Goal: Task Accomplishment & Management: Manage account settings

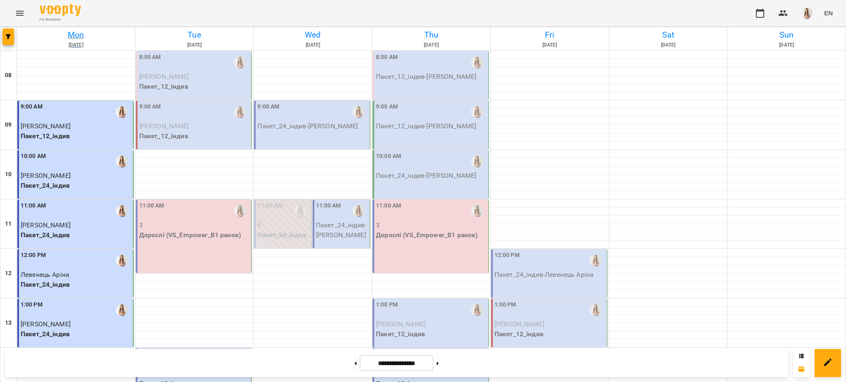
scroll to position [349, 0]
click at [8, 9] on div "For Business EN" at bounding box center [423, 13] width 846 height 26
click at [11, 9] on button "Menu" at bounding box center [20, 13] width 20 height 20
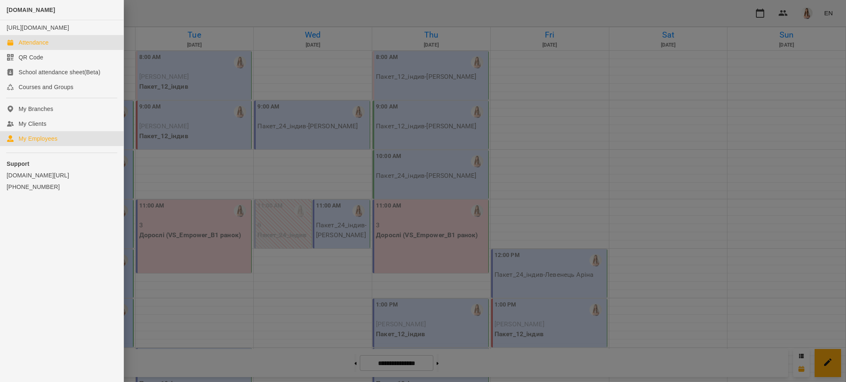
click at [47, 143] on div "My Employees" at bounding box center [38, 139] width 39 height 8
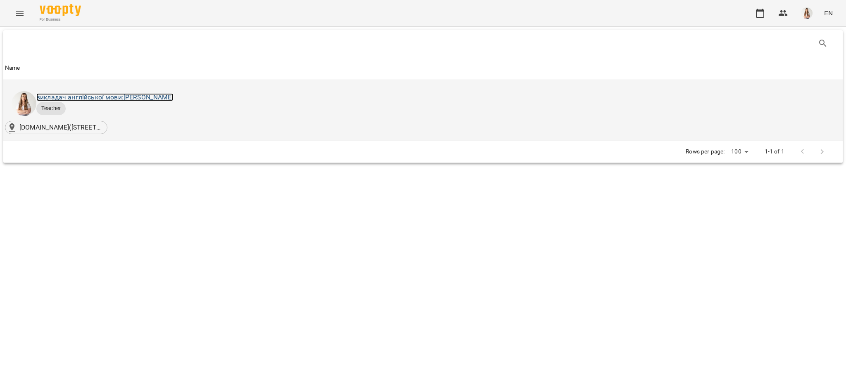
click at [114, 101] on link "викладач англійської мови: [PERSON_NAME]" at bounding box center [104, 97] width 137 height 8
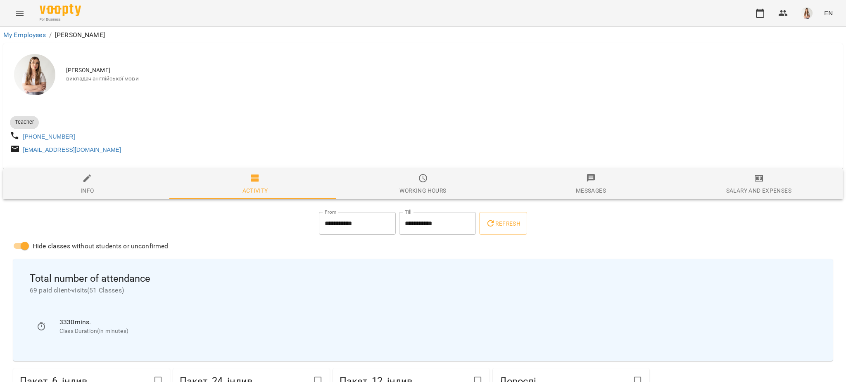
click at [784, 186] on span "Salary and Expenses" at bounding box center [759, 184] width 158 height 22
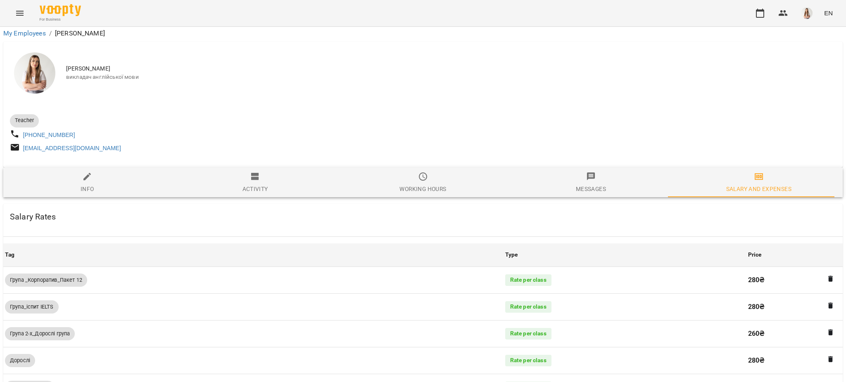
scroll to position [496, 0]
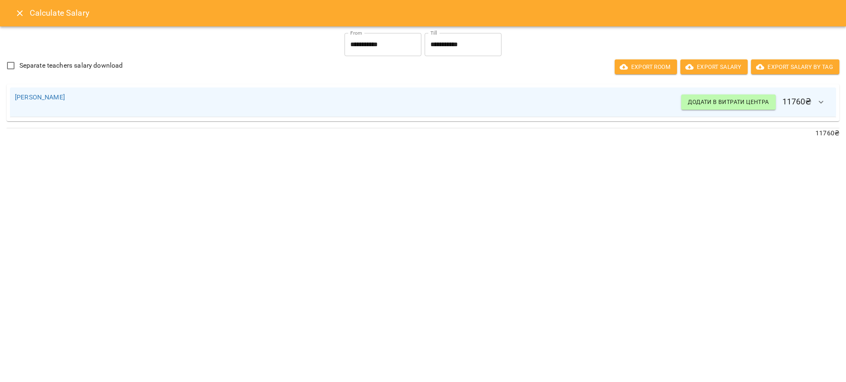
click at [18, 13] on icon "Close" at bounding box center [20, 13] width 10 height 10
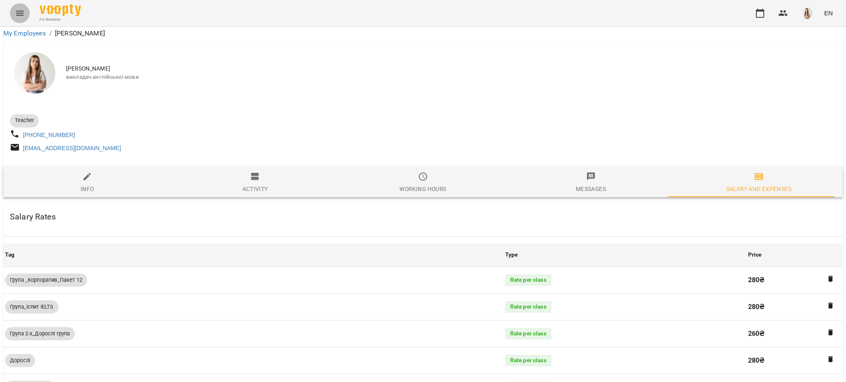
click at [18, 16] on icon "Menu" at bounding box center [20, 13] width 10 height 10
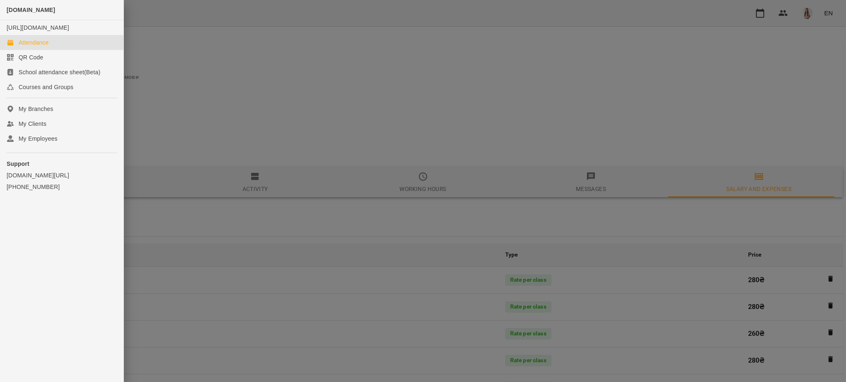
click at [28, 47] on div "Attendance" at bounding box center [34, 42] width 30 height 8
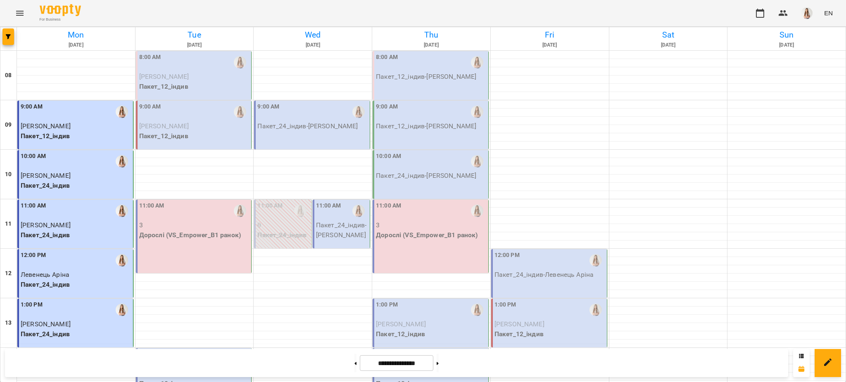
click at [178, 78] on span "[PERSON_NAME]" at bounding box center [164, 77] width 50 height 8
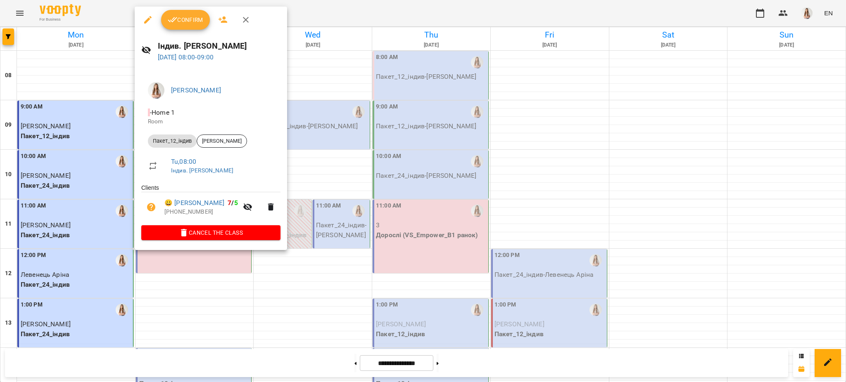
click at [179, 26] on button "Confirm" at bounding box center [185, 20] width 49 height 20
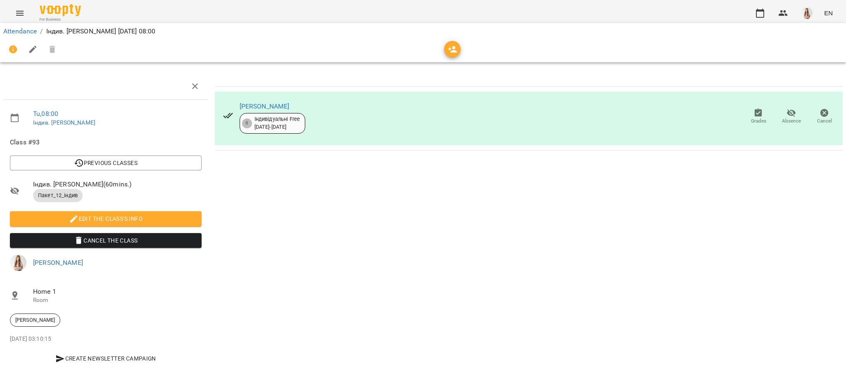
click at [32, 46] on icon "button" at bounding box center [33, 50] width 10 height 10
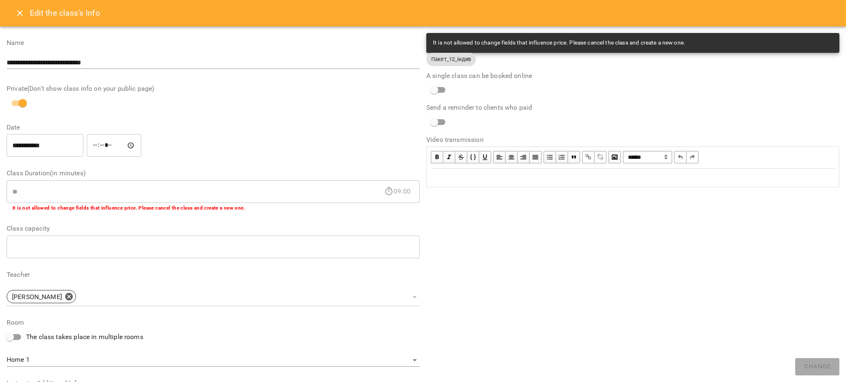
click at [510, 179] on div "Edit text" at bounding box center [633, 178] width 404 height 10
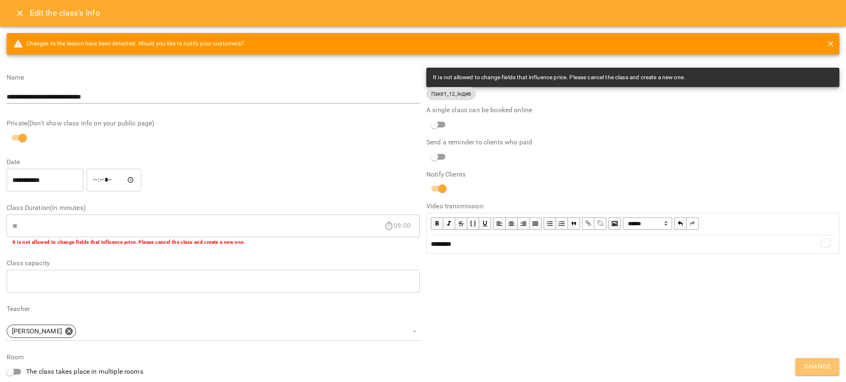
click at [830, 369] on button "Change" at bounding box center [817, 366] width 44 height 17
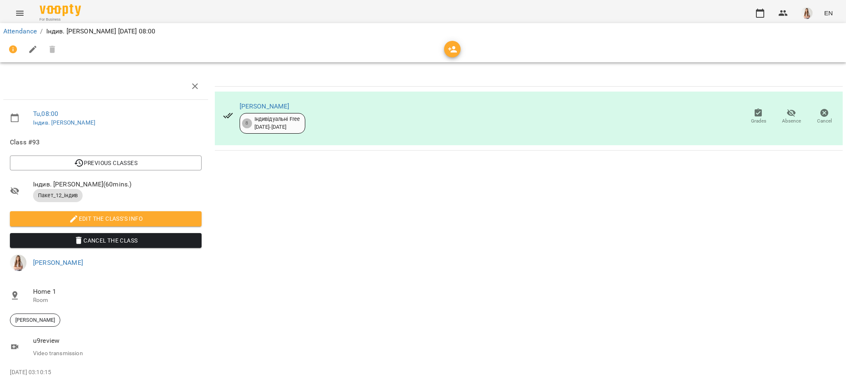
click at [26, 13] on button "Menu" at bounding box center [20, 13] width 20 height 20
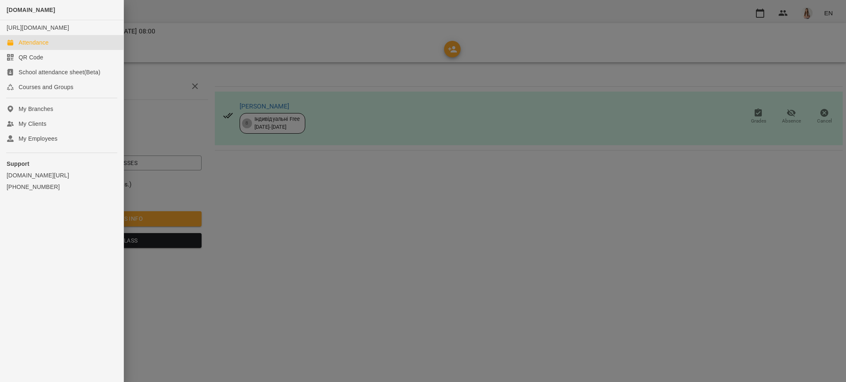
click at [35, 45] on link "Attendance" at bounding box center [61, 42] width 123 height 15
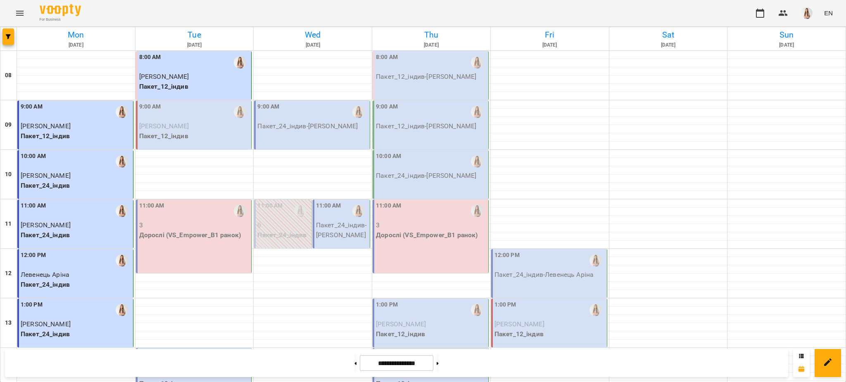
click at [170, 142] on div "9:00 AM [PERSON_NAME] Пакет_12_індив" at bounding box center [194, 125] width 116 height 49
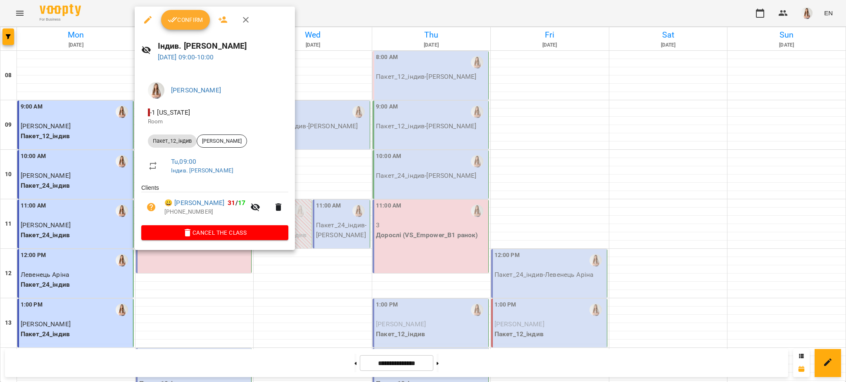
click at [180, 20] on span "Confirm" at bounding box center [186, 20] width 36 height 10
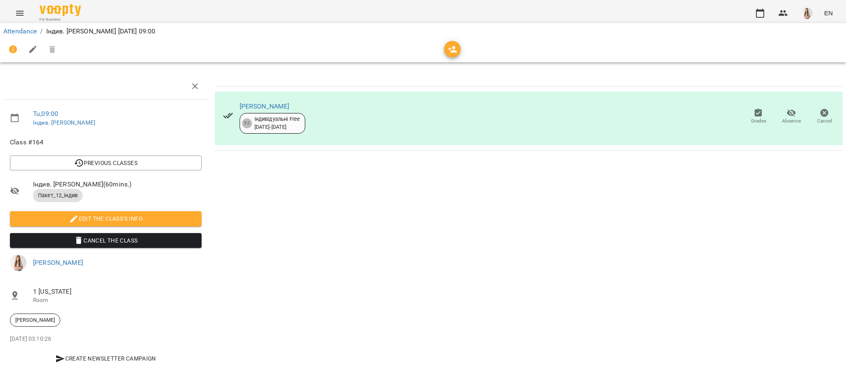
click at [28, 51] on icon "button" at bounding box center [33, 50] width 10 height 10
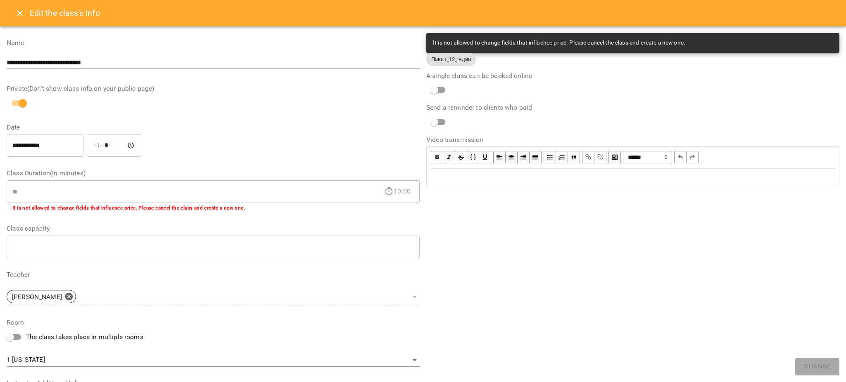
click at [444, 172] on div "Edit text" at bounding box center [632, 177] width 411 height 17
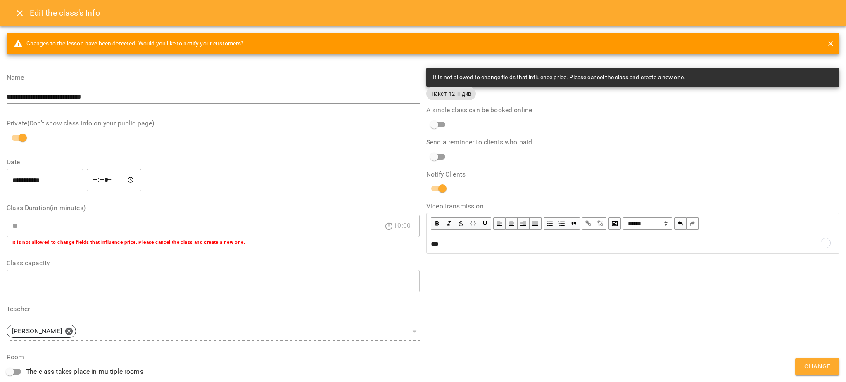
click at [820, 369] on span "Change" at bounding box center [817, 367] width 26 height 11
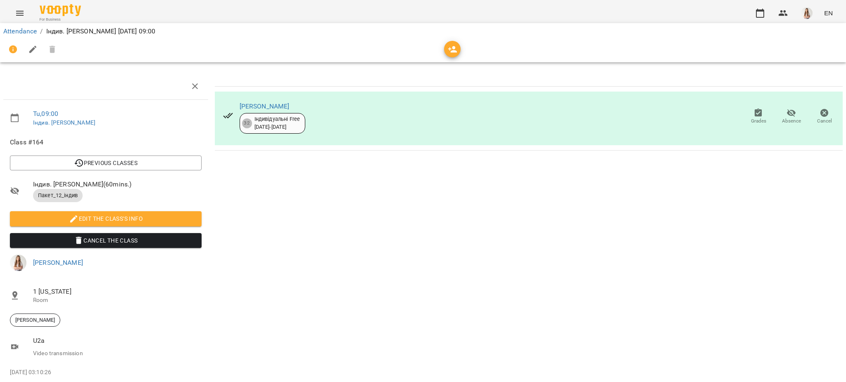
click at [19, 12] on icon "Menu" at bounding box center [20, 13] width 10 height 10
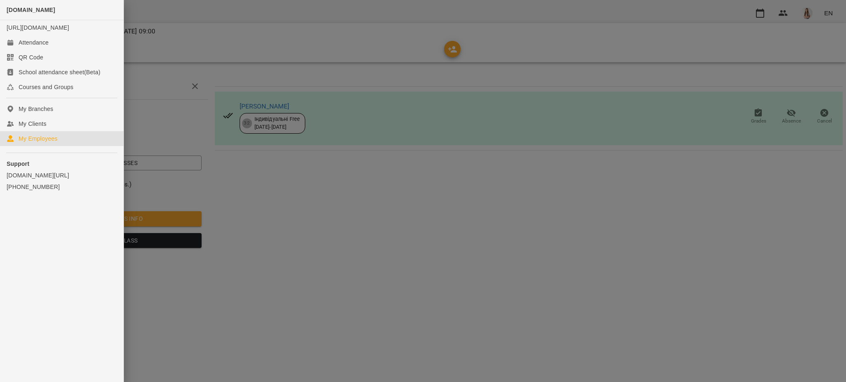
click at [50, 143] on div "My Employees" at bounding box center [38, 139] width 39 height 8
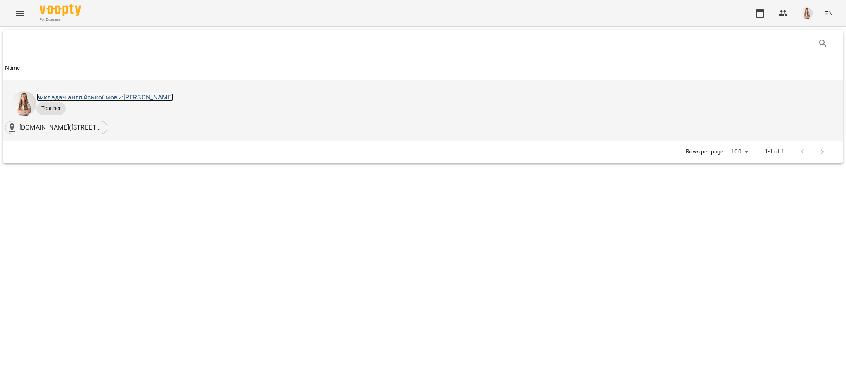
click at [112, 96] on link "викладач англійської мови: [PERSON_NAME]" at bounding box center [104, 97] width 137 height 8
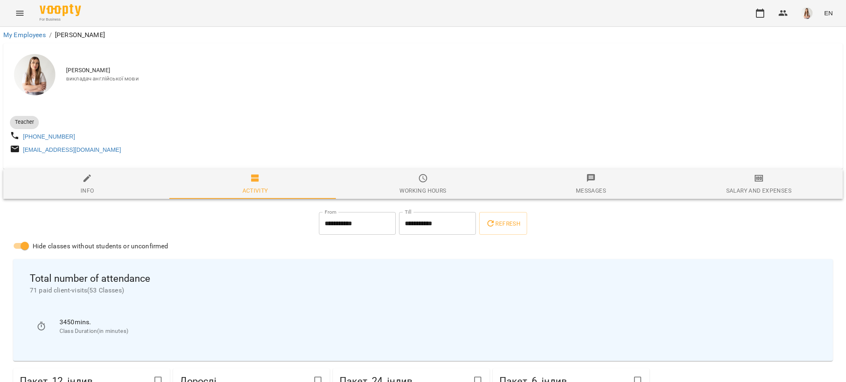
click at [728, 178] on span "Salary and Expenses" at bounding box center [759, 184] width 158 height 22
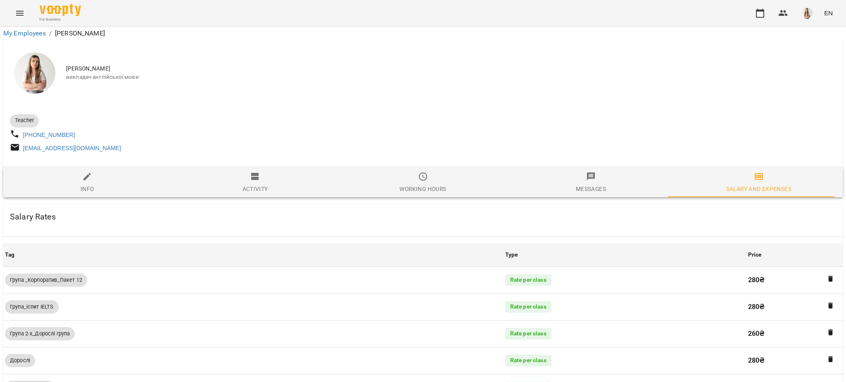
scroll to position [550, 0]
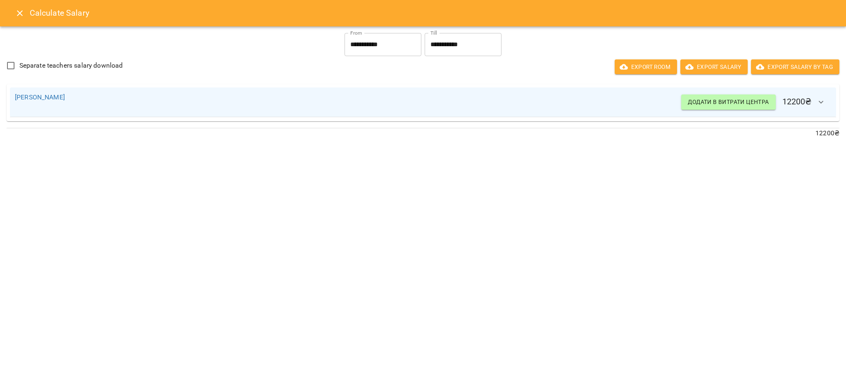
click at [23, 7] on button "Close" at bounding box center [20, 13] width 20 height 20
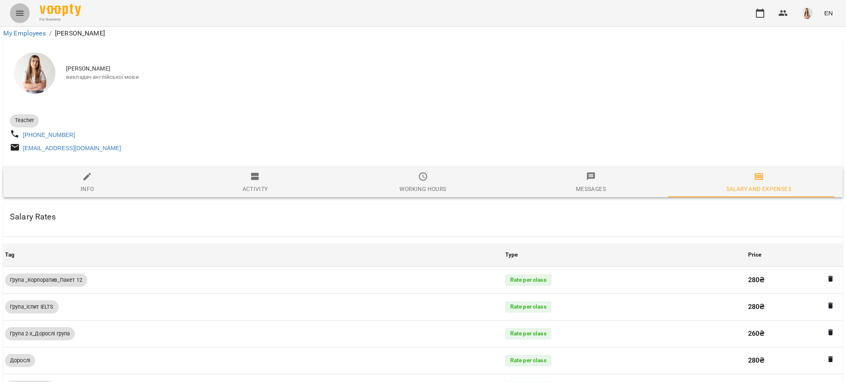
click at [23, 7] on button "Menu" at bounding box center [20, 13] width 20 height 20
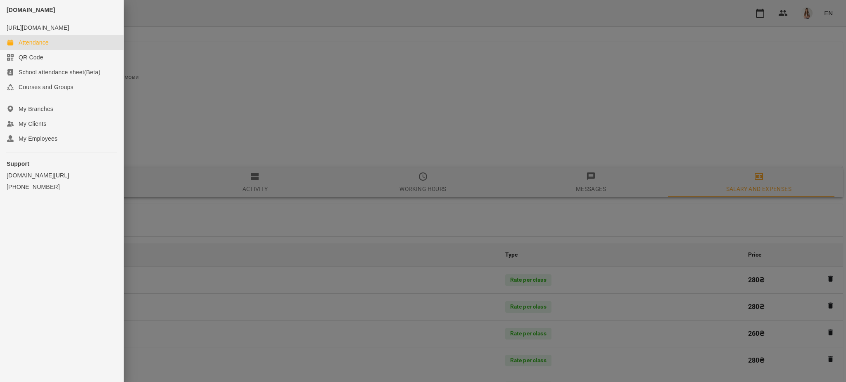
click at [33, 47] on div "Attendance" at bounding box center [34, 42] width 30 height 8
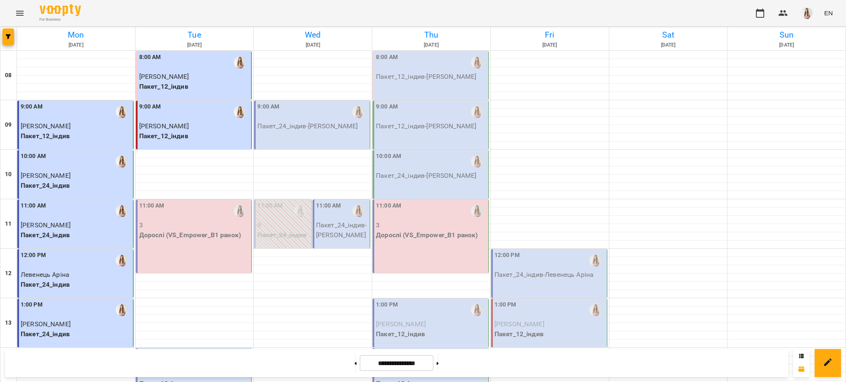
scroll to position [19, 0]
click at [354, 359] on button at bounding box center [355, 363] width 2 height 18
type input "**********"
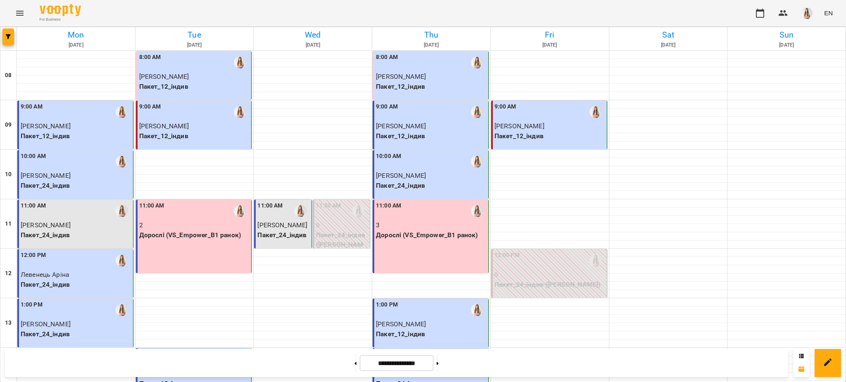
click at [427, 237] on div "11:00 AM 3 Дорослі (VS_Empower_B1 ранок)" at bounding box center [430, 237] width 116 height 74
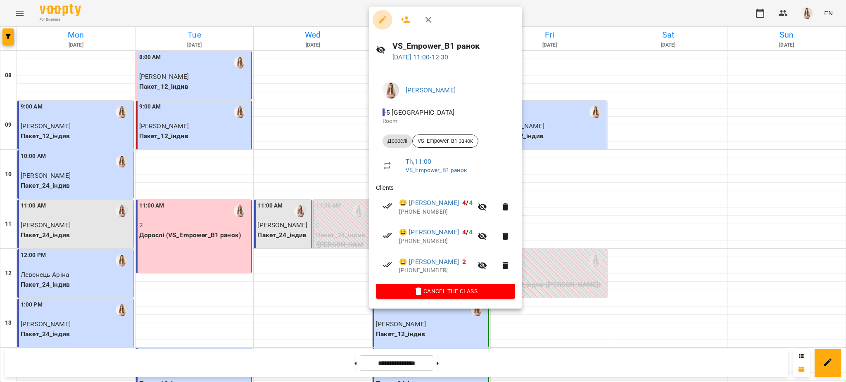
click at [384, 13] on button "button" at bounding box center [382, 20] width 20 height 20
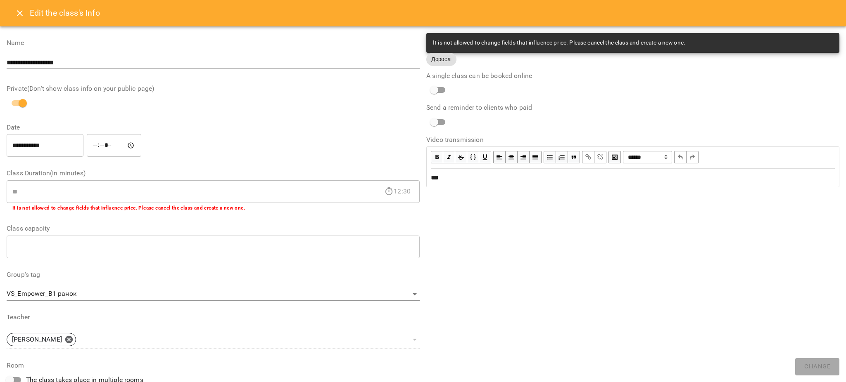
click at [24, 9] on icon "Close" at bounding box center [20, 13] width 10 height 10
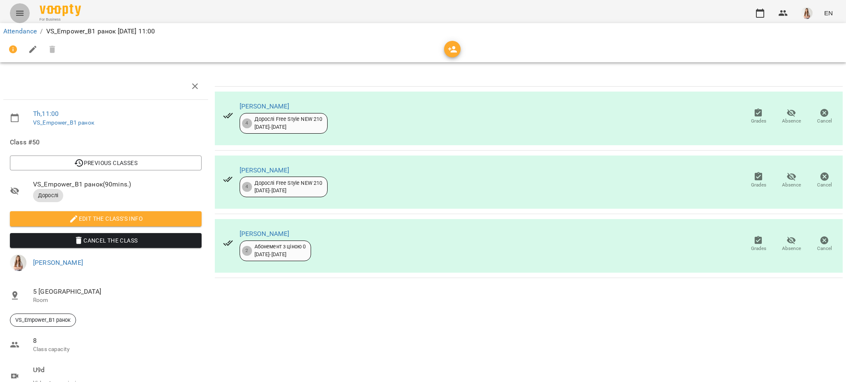
click at [24, 9] on icon "Menu" at bounding box center [20, 13] width 10 height 10
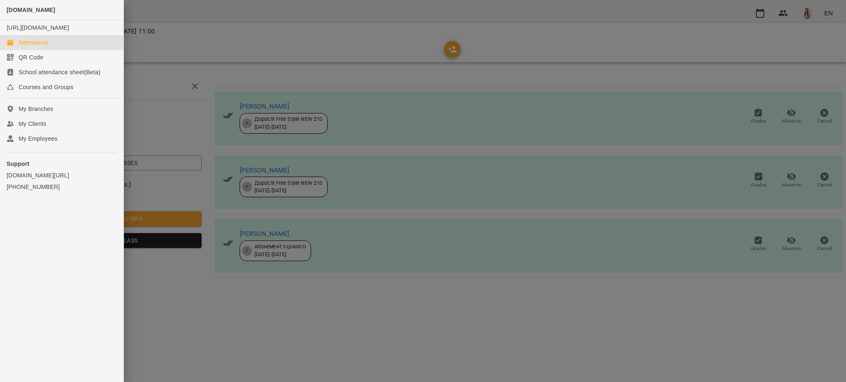
click at [35, 47] on div "Attendance" at bounding box center [34, 42] width 30 height 8
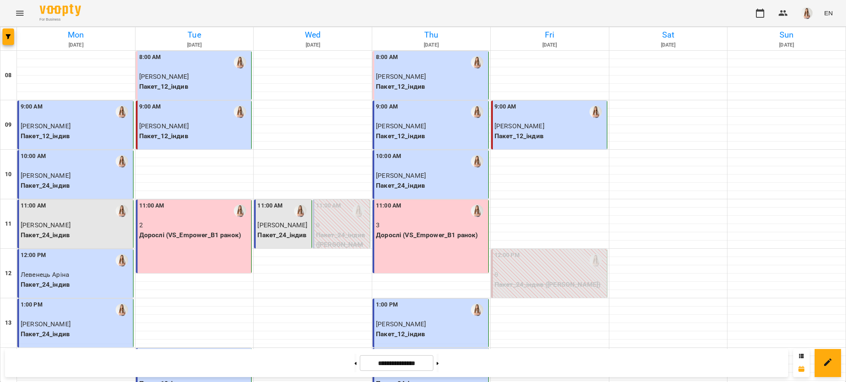
scroll to position [349, 0]
click at [439, 360] on button at bounding box center [437, 363] width 2 height 18
type input "**********"
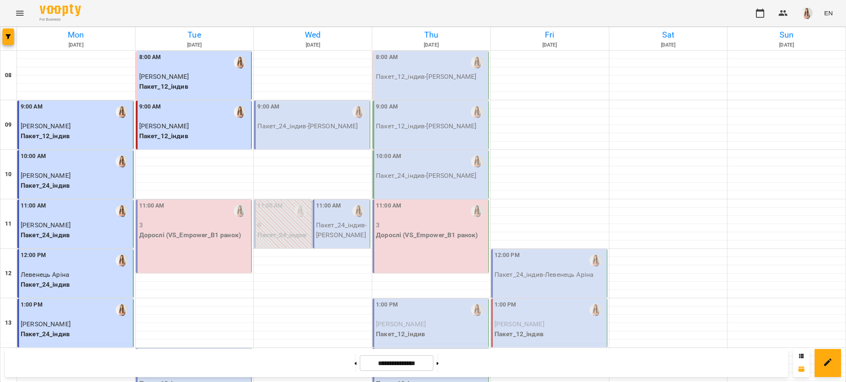
scroll to position [0, 0]
click at [9, 34] on icon "button" at bounding box center [8, 36] width 5 height 5
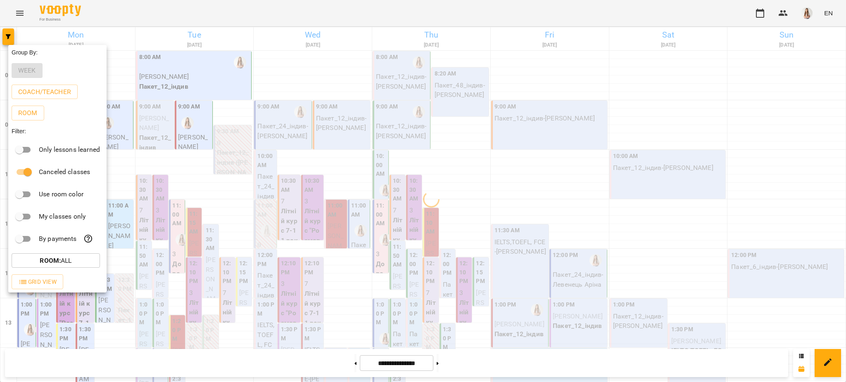
click at [202, 32] on div at bounding box center [423, 191] width 846 height 382
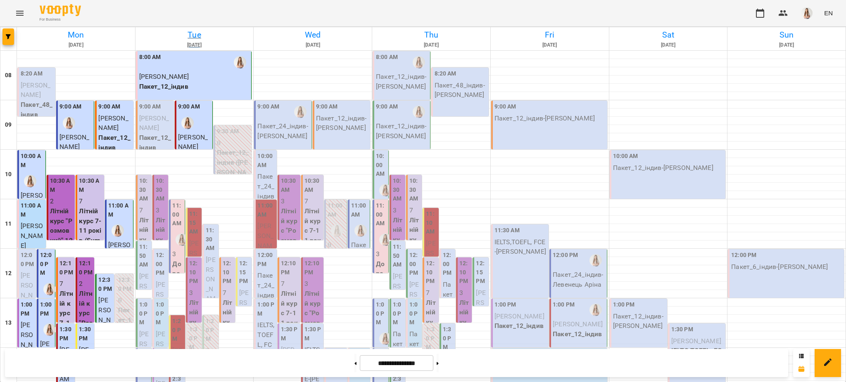
click at [192, 32] on h6 "Tue" at bounding box center [195, 34] width 116 height 13
